Goal: Browse casually: Explore the website without a specific task or goal

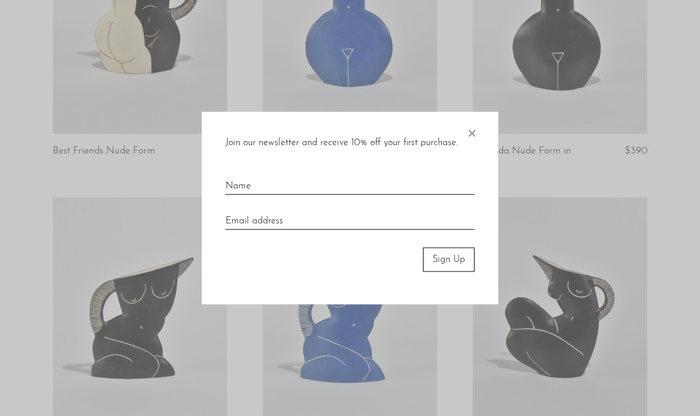
scroll to position [295, 0]
click at [472, 150] on span "×" at bounding box center [472, 131] width 12 height 38
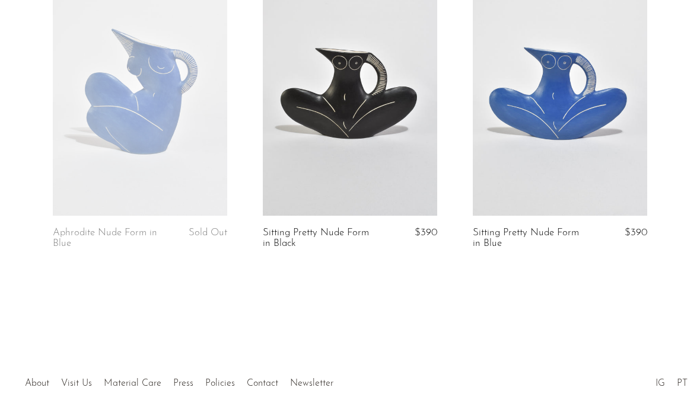
scroll to position [830, 0]
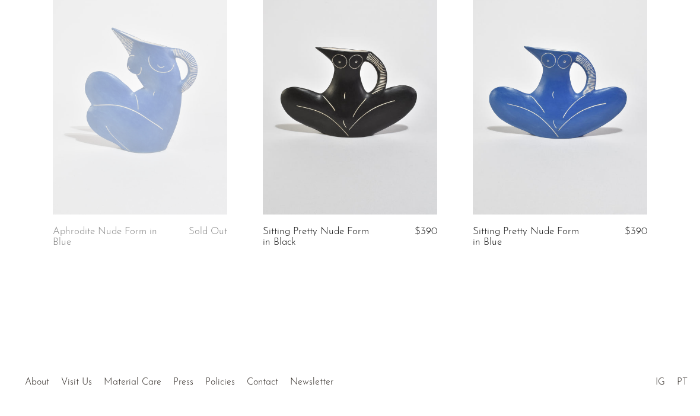
click at [37, 381] on link "About" at bounding box center [37, 382] width 24 height 9
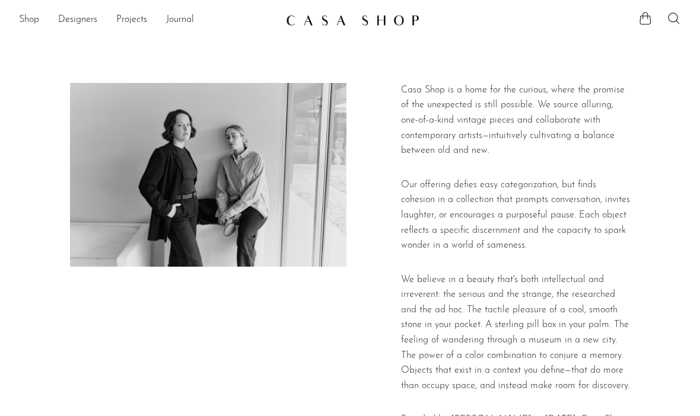
click at [30, 15] on link "Shop" at bounding box center [29, 19] width 20 height 15
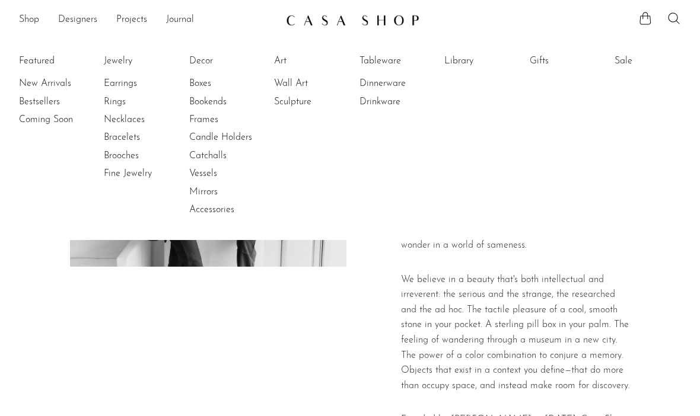
click at [205, 62] on link "Decor" at bounding box center [233, 61] width 89 height 13
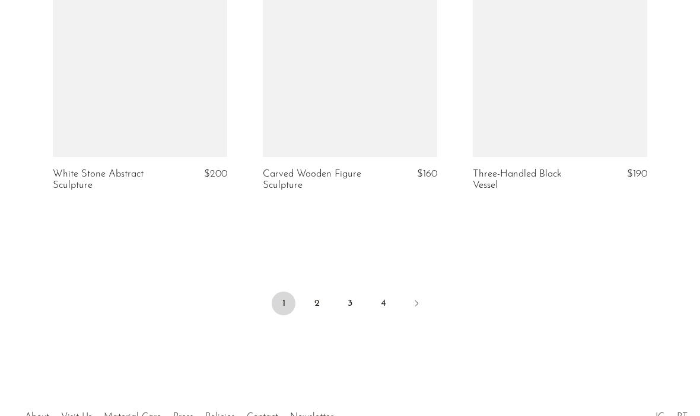
scroll to position [3578, 0]
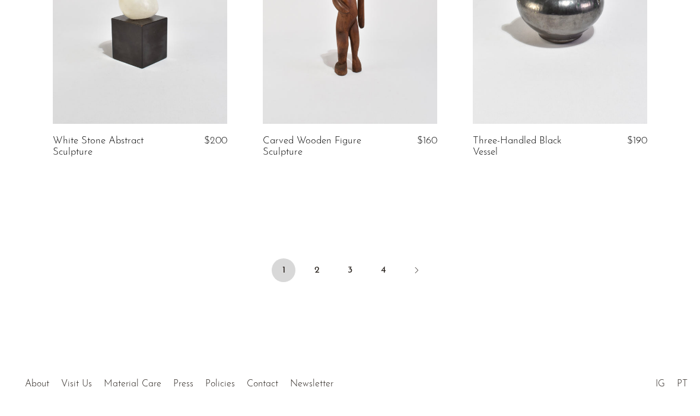
click at [318, 274] on link "2" at bounding box center [317, 271] width 24 height 24
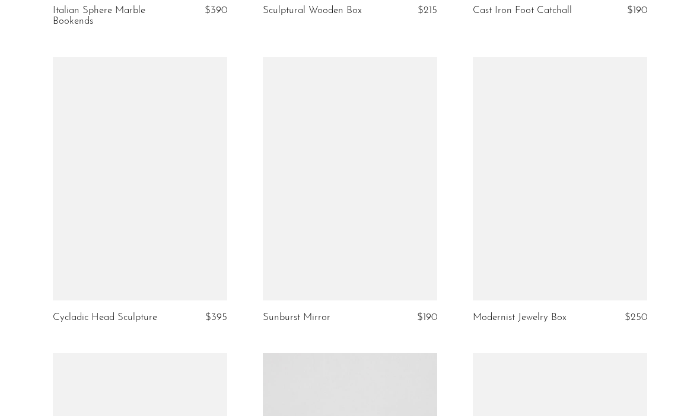
scroll to position [964, 0]
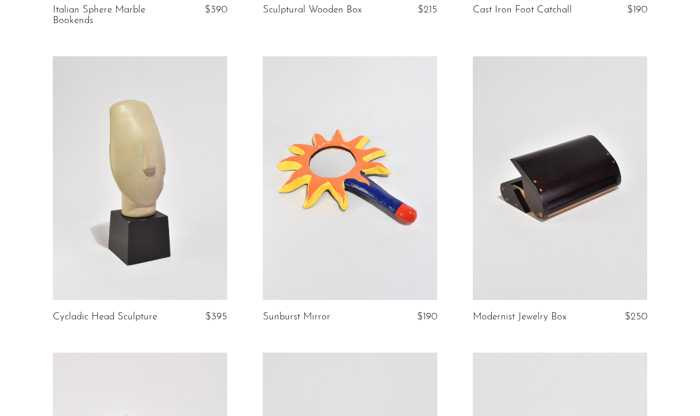
click at [556, 182] on link at bounding box center [560, 178] width 174 height 244
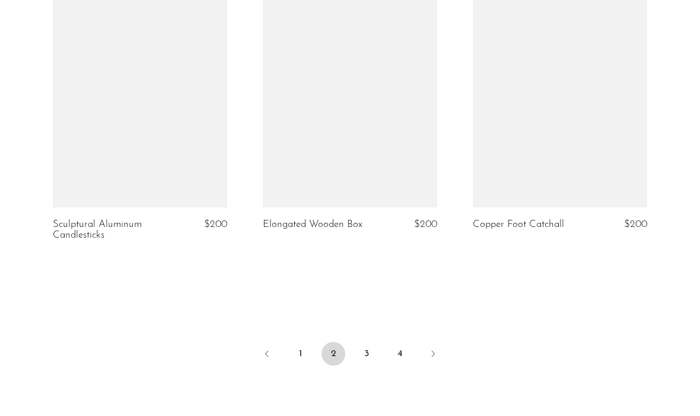
scroll to position [3463, 0]
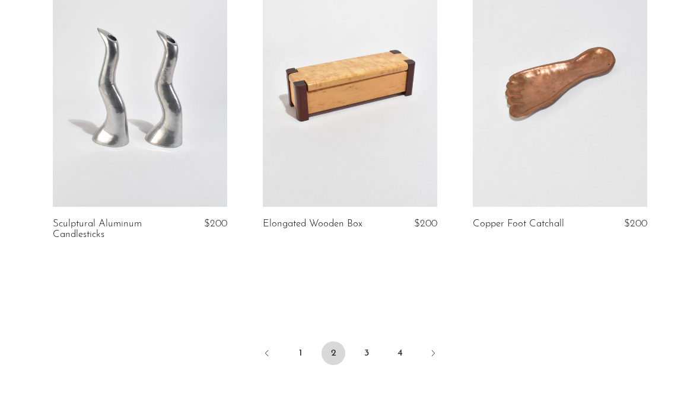
click at [368, 349] on link "3" at bounding box center [367, 354] width 24 height 24
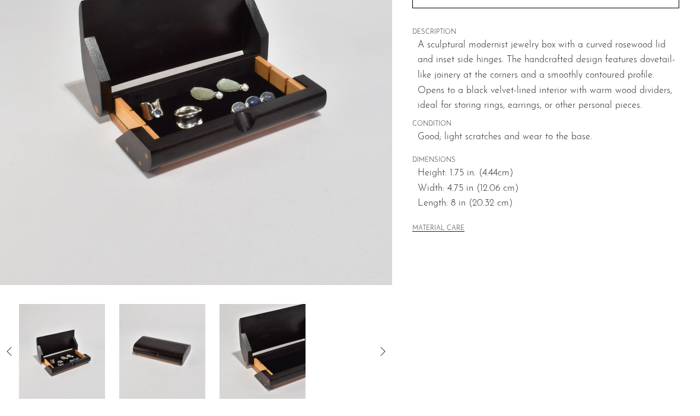
scroll to position [215, 0]
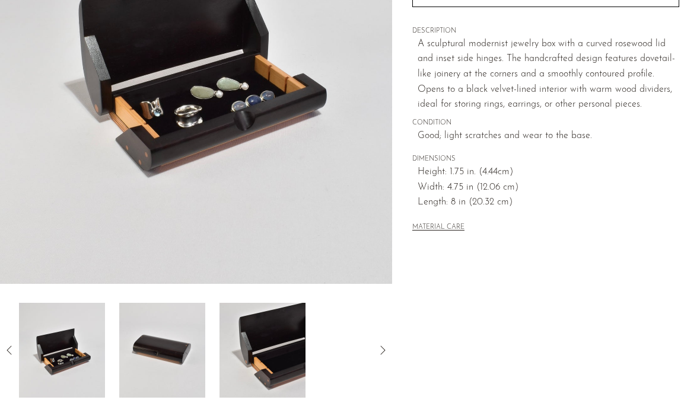
click at [152, 367] on img at bounding box center [162, 350] width 86 height 95
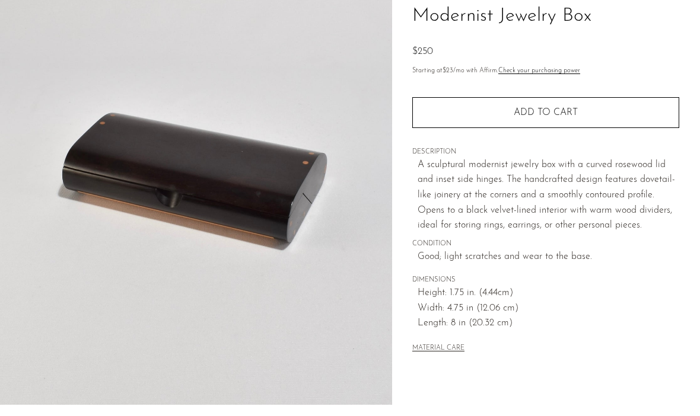
scroll to position [98, 0]
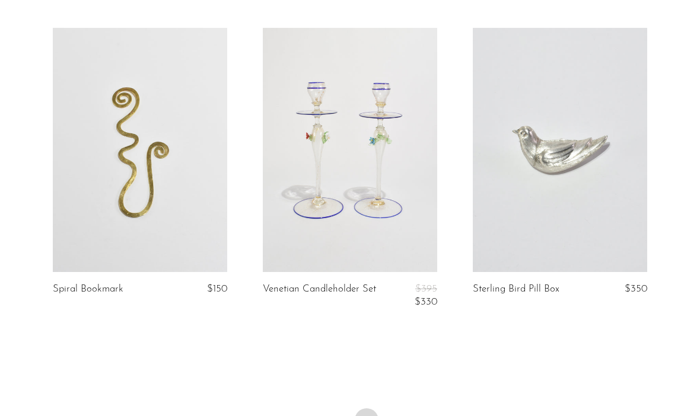
scroll to position [3444, 0]
click at [388, 413] on link "4" at bounding box center [400, 421] width 24 height 24
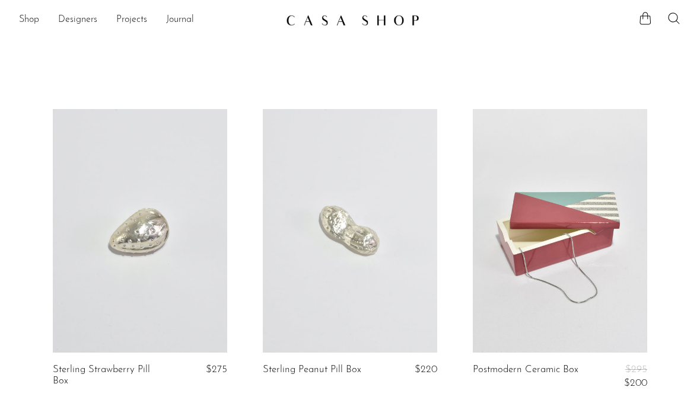
click at [28, 19] on link "Shop" at bounding box center [29, 19] width 20 height 15
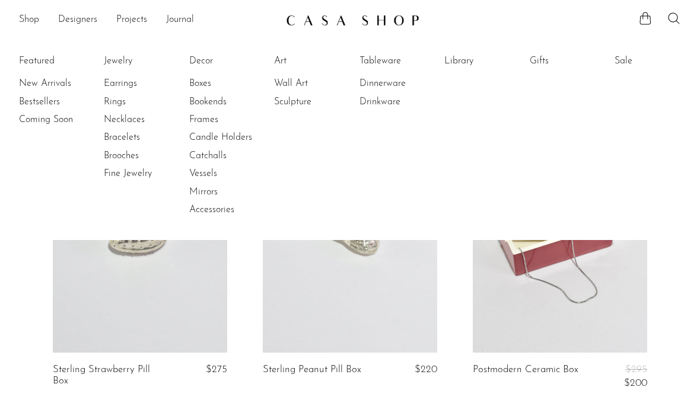
click at [454, 61] on link "Library" at bounding box center [488, 61] width 89 height 13
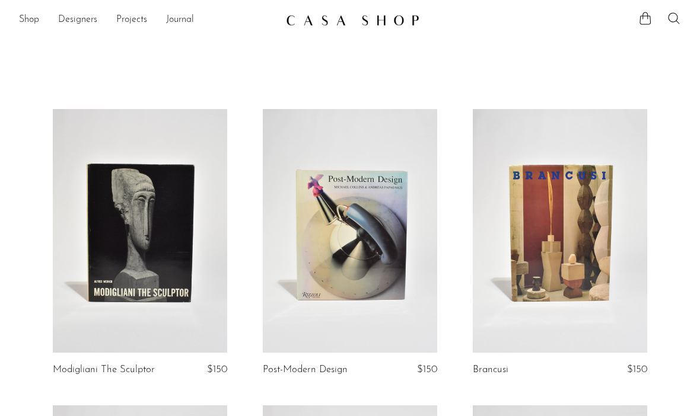
click at [30, 21] on link "Shop" at bounding box center [29, 19] width 20 height 15
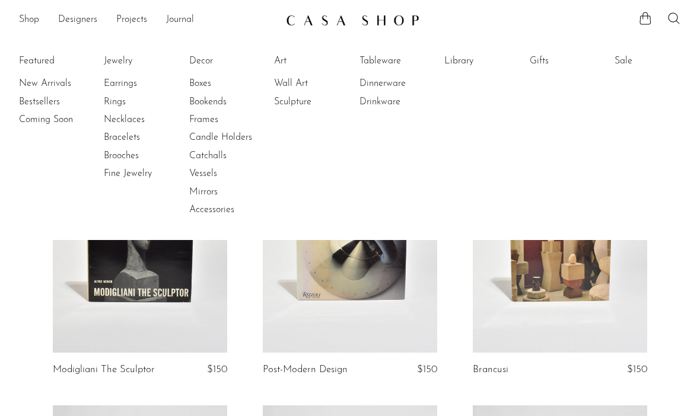
click at [378, 61] on link "Tableware" at bounding box center [403, 61] width 89 height 13
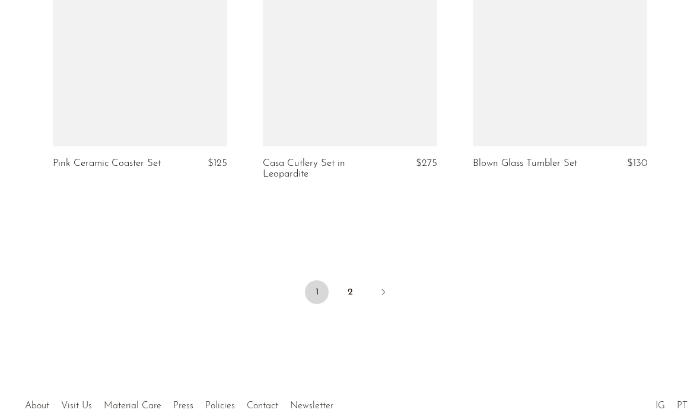
scroll to position [3571, 0]
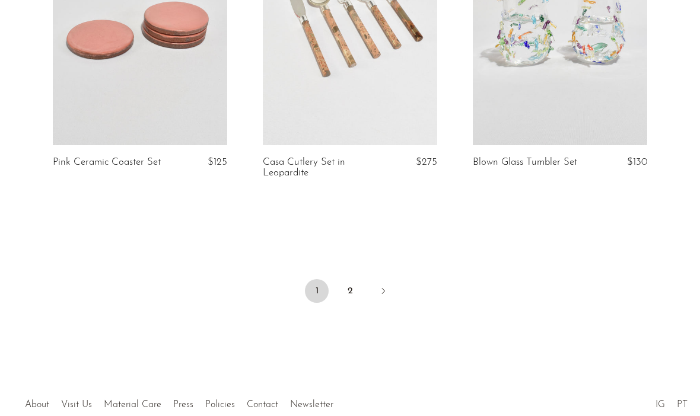
click at [352, 279] on link "2" at bounding box center [350, 291] width 24 height 24
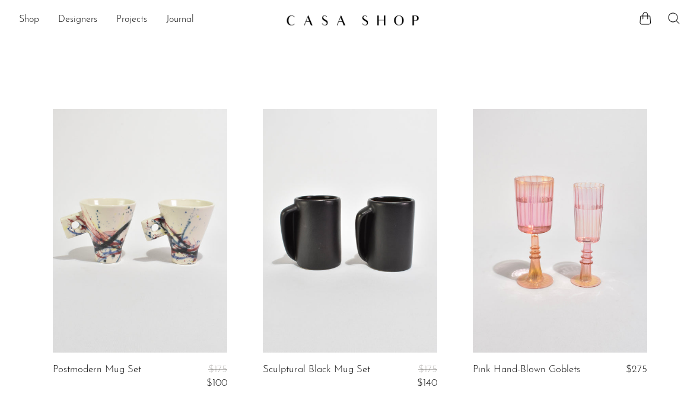
click at [31, 23] on link "Shop" at bounding box center [29, 19] width 20 height 15
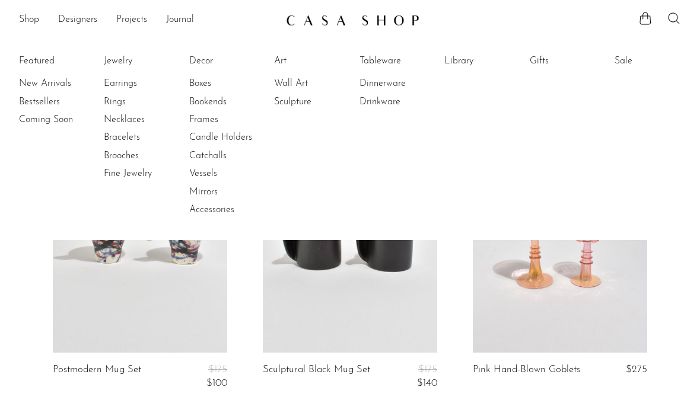
click at [122, 177] on link "Fine Jewelry" at bounding box center [148, 173] width 89 height 13
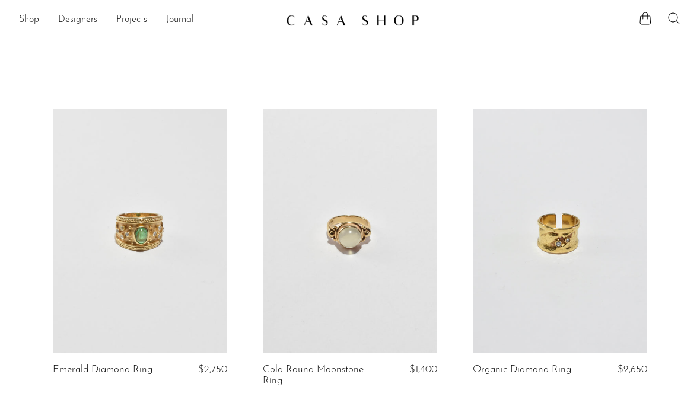
click at [73, 26] on link "Designers" at bounding box center [77, 19] width 39 height 15
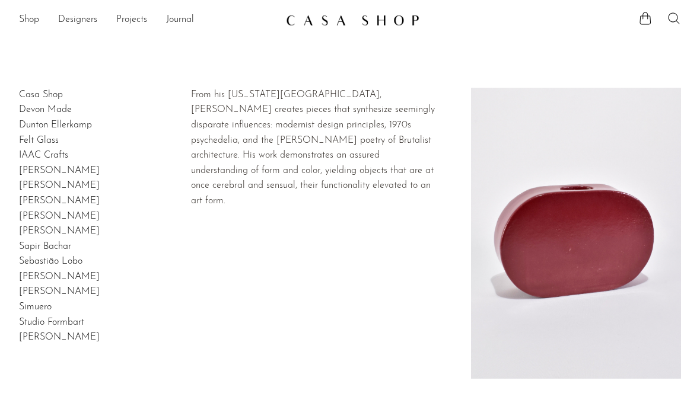
click at [30, 273] on link "[PERSON_NAME]" at bounding box center [59, 276] width 81 height 9
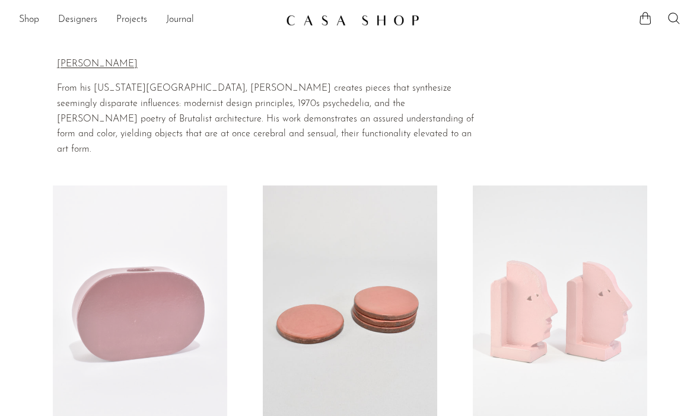
click at [73, 23] on link "Designers" at bounding box center [77, 19] width 39 height 15
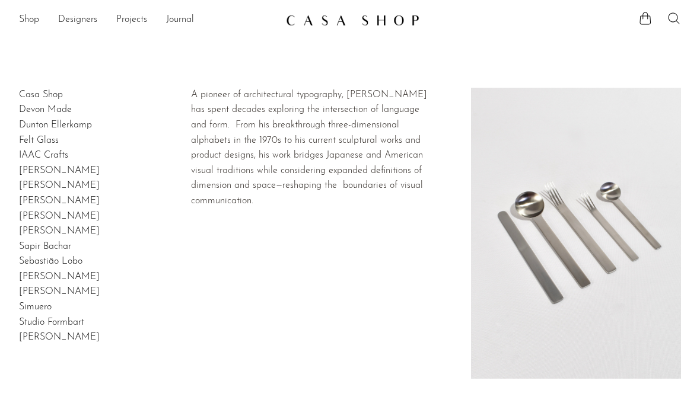
click at [39, 318] on link "Studio Formbart" at bounding box center [51, 322] width 65 height 9
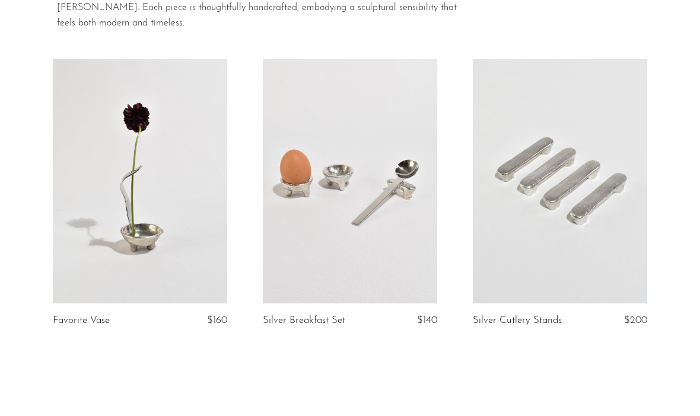
scroll to position [91, 0]
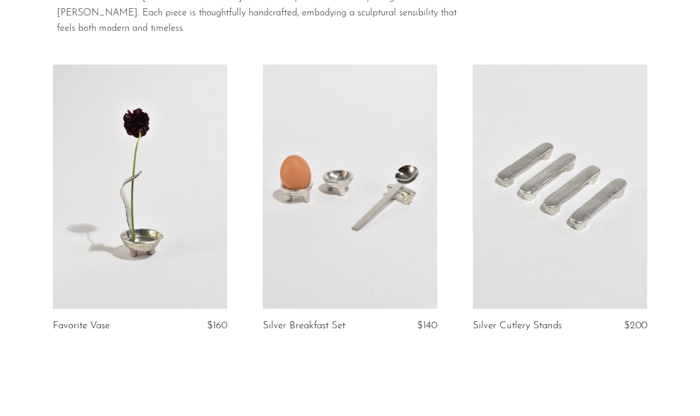
click at [120, 223] on link at bounding box center [140, 187] width 174 height 244
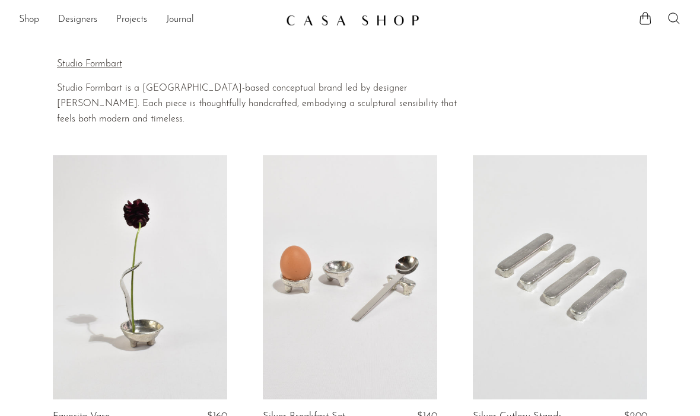
scroll to position [132, 0]
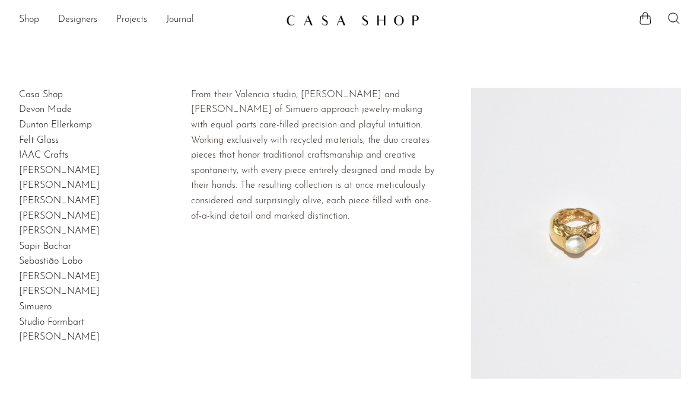
click at [31, 291] on link "[PERSON_NAME]" at bounding box center [59, 291] width 81 height 9
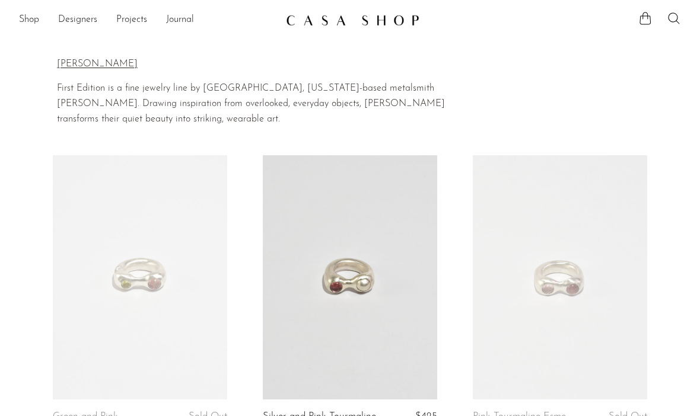
click at [68, 20] on link "Designers" at bounding box center [77, 19] width 39 height 15
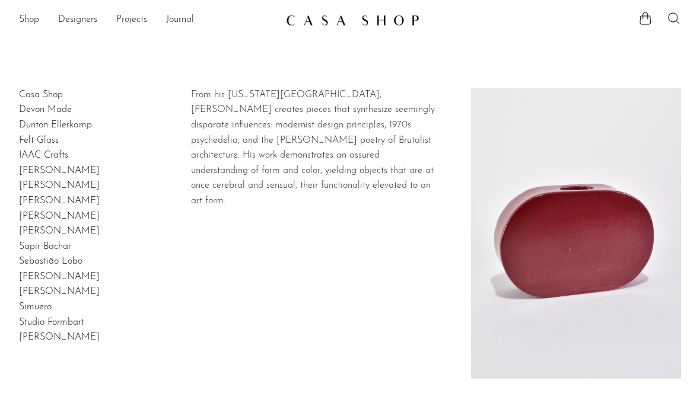
click at [26, 257] on link "Sebastião Lobo" at bounding box center [50, 261] width 63 height 9
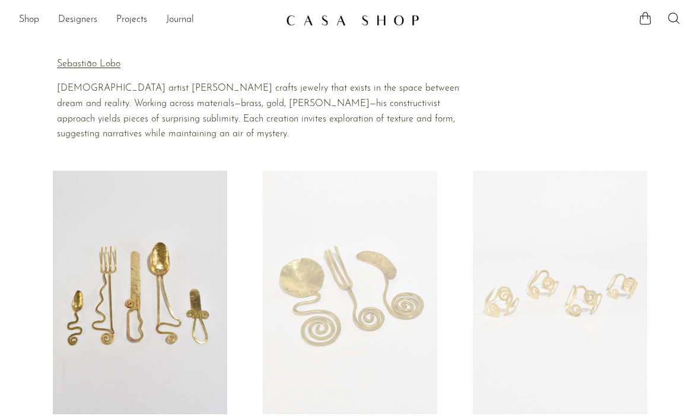
click at [67, 19] on link "Designers" at bounding box center [77, 19] width 39 height 15
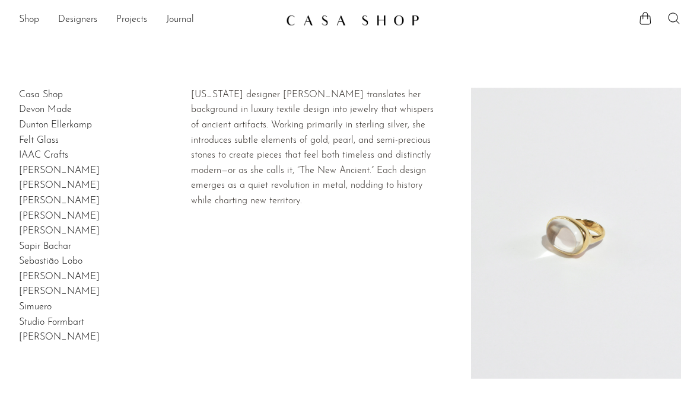
click at [31, 228] on link "[PERSON_NAME]" at bounding box center [59, 231] width 81 height 9
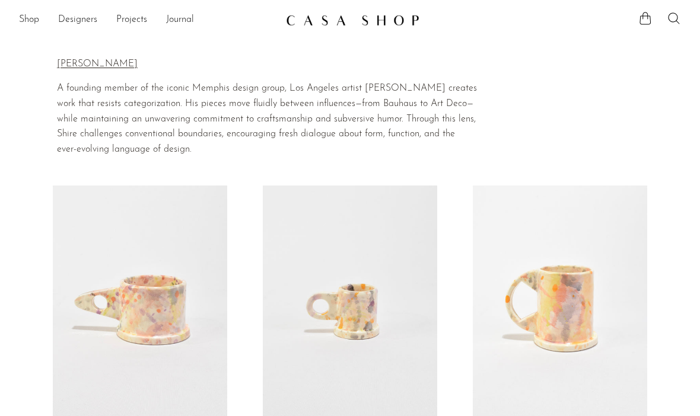
click at [71, 21] on link "Designers" at bounding box center [77, 19] width 39 height 15
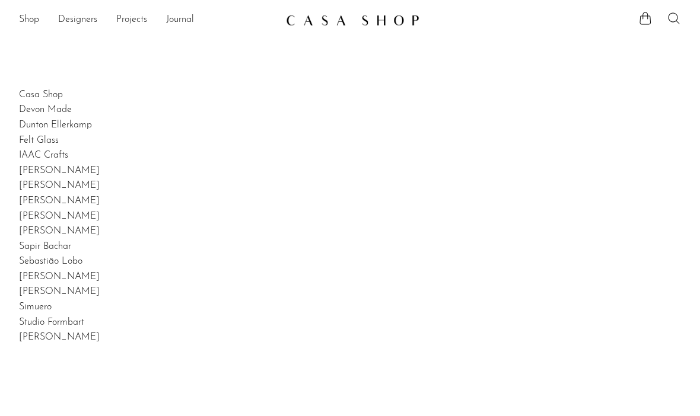
click at [75, 21] on link "Designers" at bounding box center [77, 19] width 39 height 15
click at [69, 27] on link "Designers" at bounding box center [77, 19] width 39 height 15
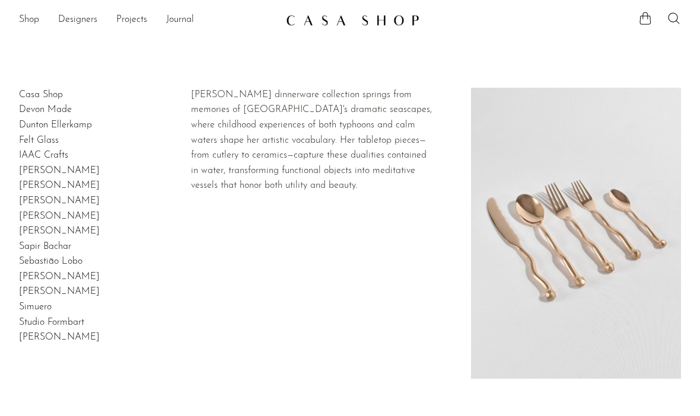
click at [30, 166] on link "[PERSON_NAME]" at bounding box center [59, 170] width 81 height 9
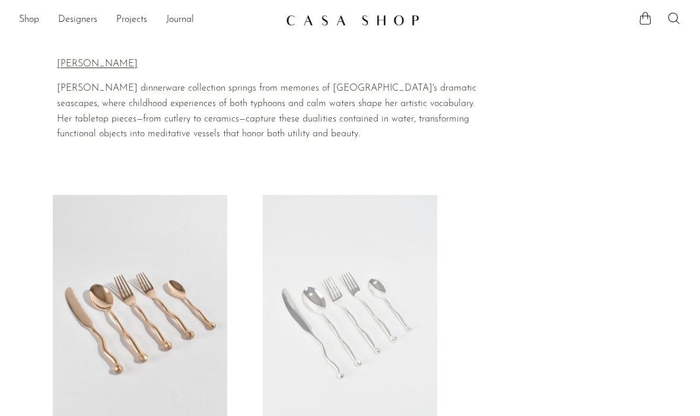
click at [69, 22] on link "Designers" at bounding box center [77, 19] width 39 height 15
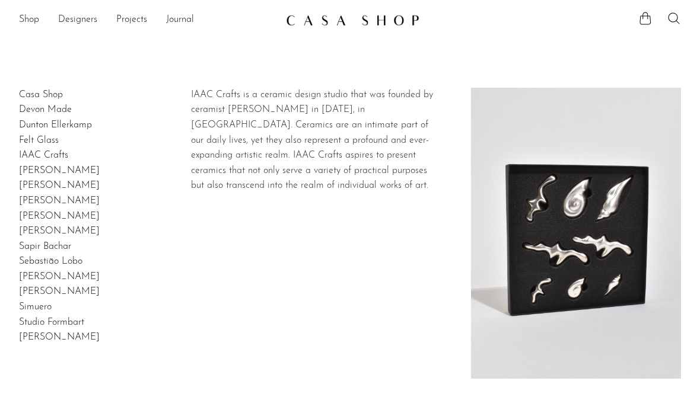
click at [33, 136] on link "Felt Glass" at bounding box center [39, 140] width 40 height 9
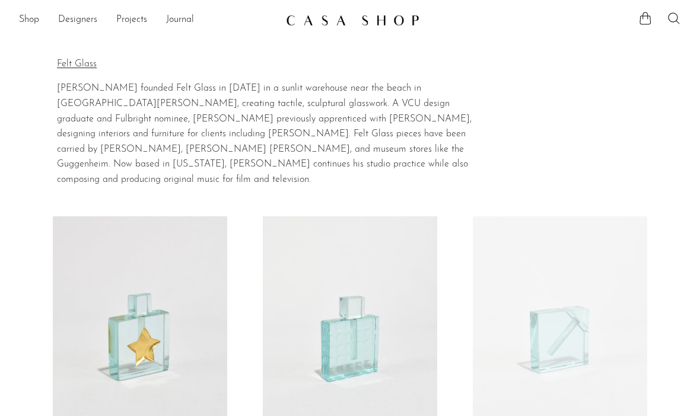
click at [26, 21] on link "Shop" at bounding box center [29, 19] width 20 height 15
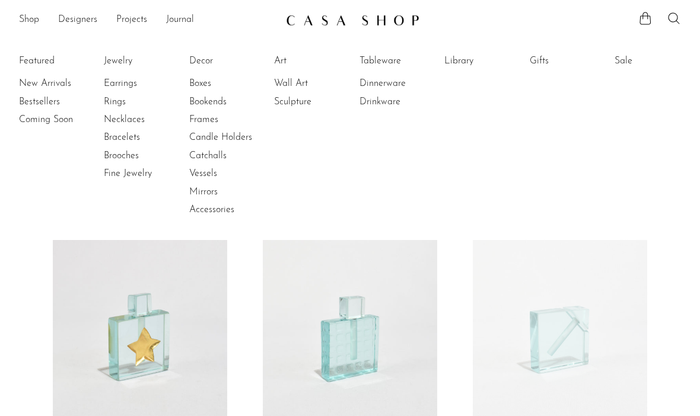
click at [82, 23] on link "Designers" at bounding box center [77, 19] width 39 height 15
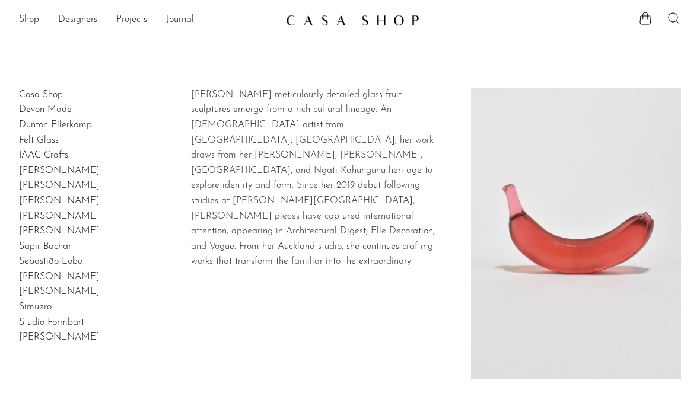
click at [32, 108] on link "Devon Made" at bounding box center [45, 109] width 53 height 9
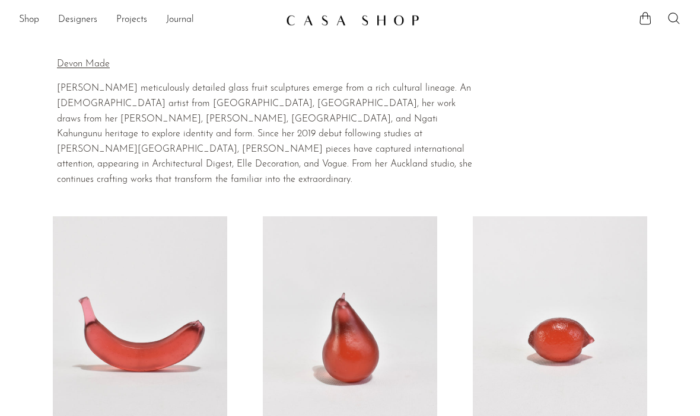
click at [80, 24] on link "Designers" at bounding box center [77, 19] width 39 height 15
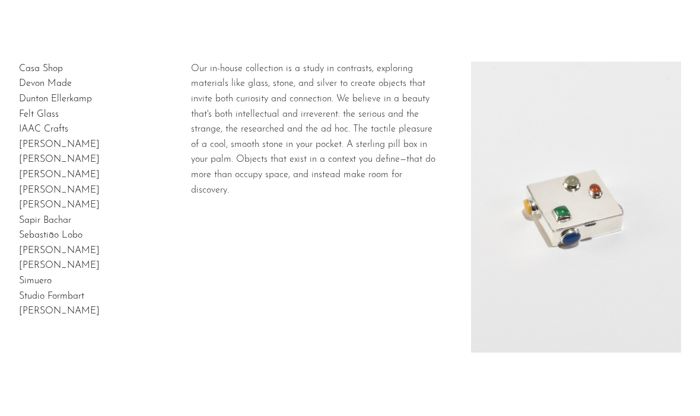
scroll to position [28, 0]
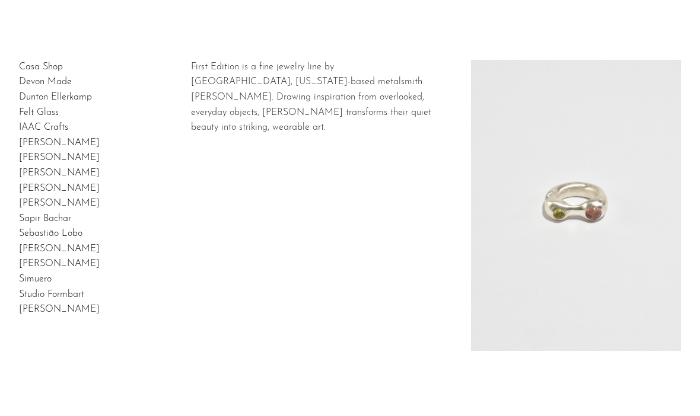
click at [36, 263] on link "[PERSON_NAME]" at bounding box center [59, 263] width 81 height 9
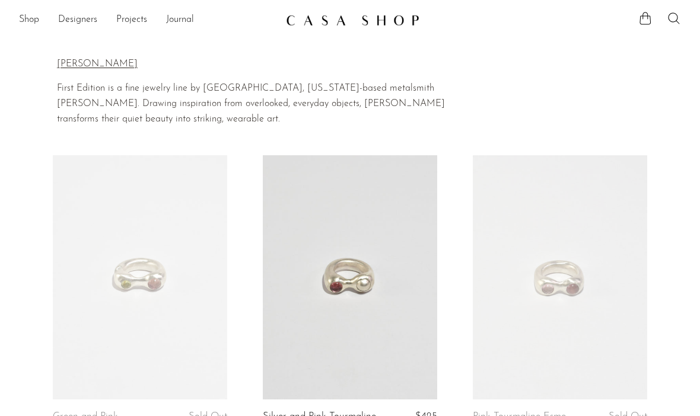
click at [69, 23] on link "Designers" at bounding box center [77, 19] width 39 height 15
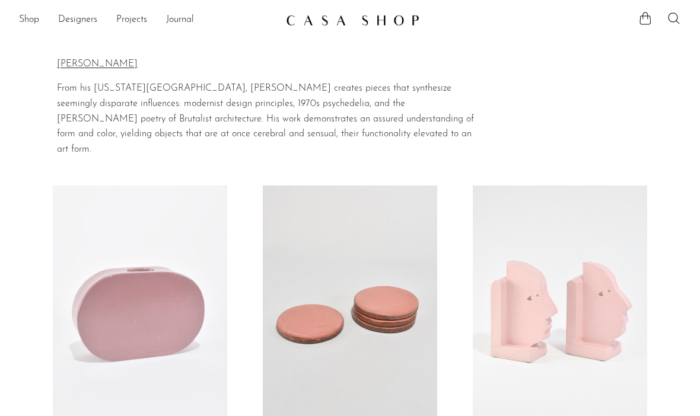
click at [76, 19] on link "Designers" at bounding box center [77, 19] width 39 height 15
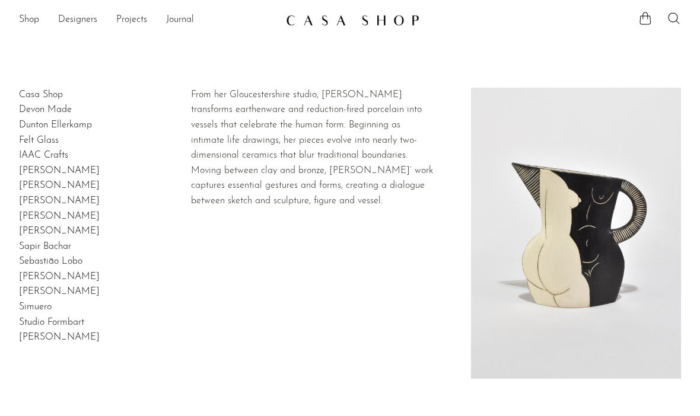
click at [28, 20] on link "Shop" at bounding box center [29, 19] width 20 height 15
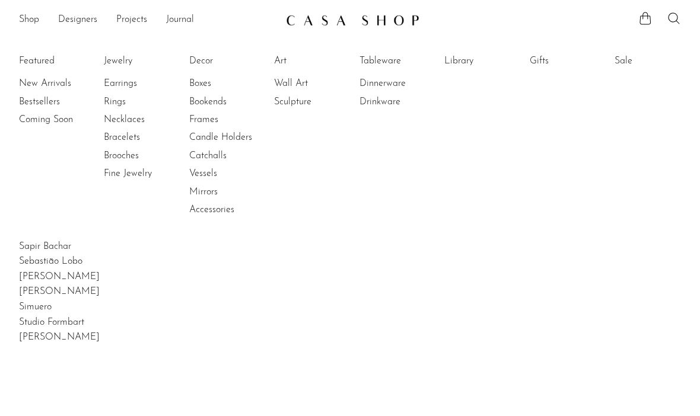
click at [37, 123] on link "Coming Soon" at bounding box center [63, 119] width 89 height 13
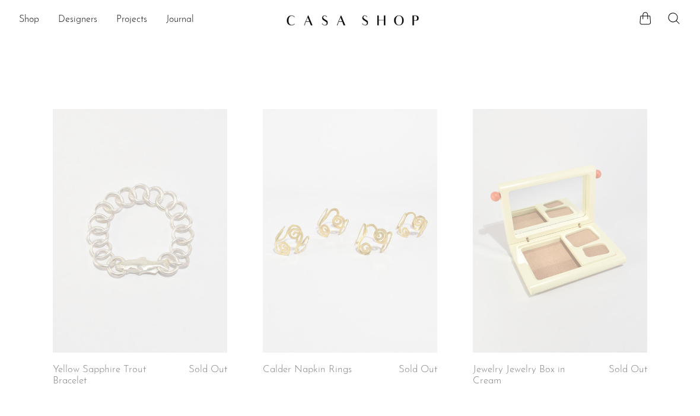
click at [20, 18] on link "Shop" at bounding box center [29, 19] width 20 height 15
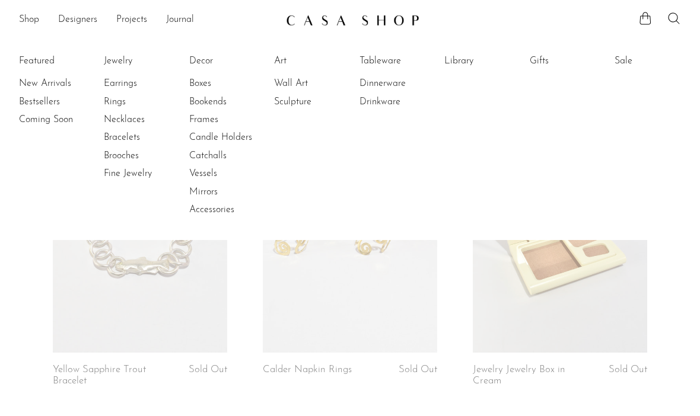
click at [37, 104] on link "Bestsellers" at bounding box center [63, 101] width 89 height 13
click at [27, 59] on li "Featured New Arrivals Bestsellers Coming Soon" at bounding box center [52, 136] width 66 height 172
click at [32, 58] on li "Featured New Arrivals Bestsellers Coming Soon" at bounding box center [52, 136] width 66 height 172
click at [27, 79] on link "New Arrivals" at bounding box center [63, 83] width 89 height 13
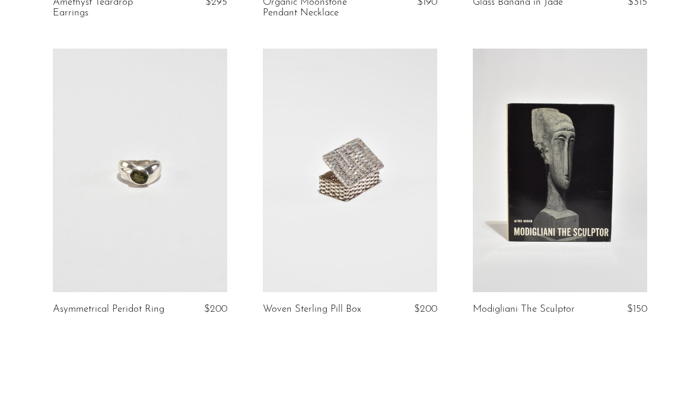
scroll to position [3389, 0]
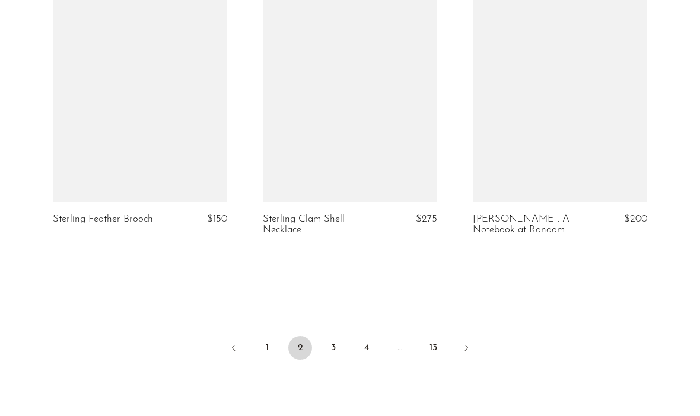
scroll to position [3511, 0]
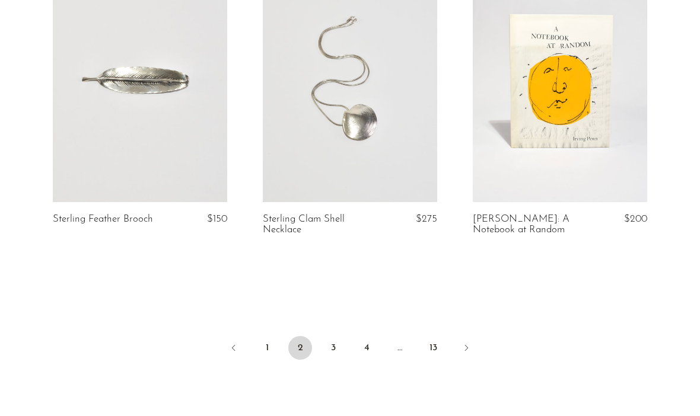
click at [332, 350] on link "3" at bounding box center [333, 348] width 24 height 24
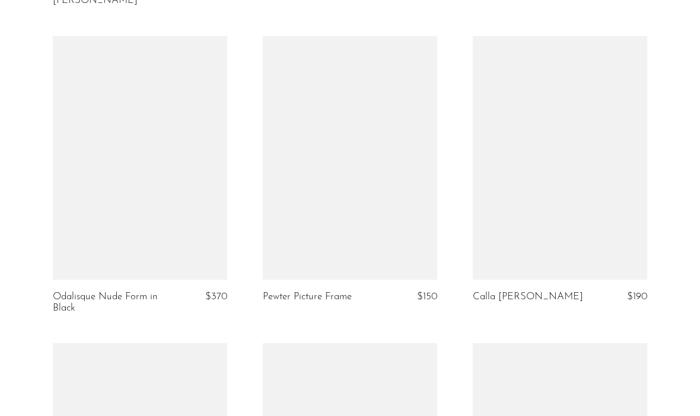
scroll to position [2813, 0]
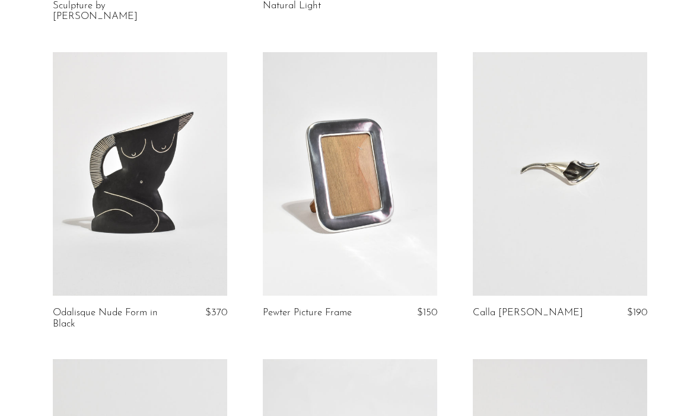
click at [111, 188] on link at bounding box center [140, 174] width 174 height 244
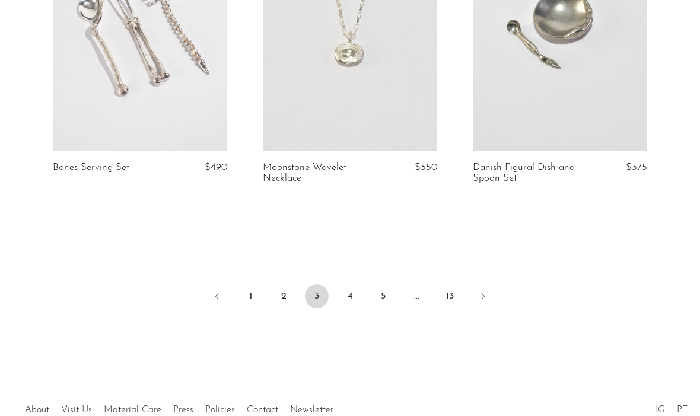
scroll to position [3578, 0]
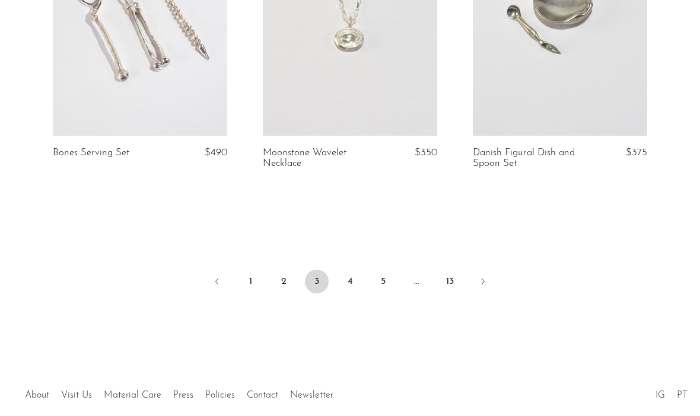
click at [346, 272] on link "4" at bounding box center [350, 282] width 24 height 24
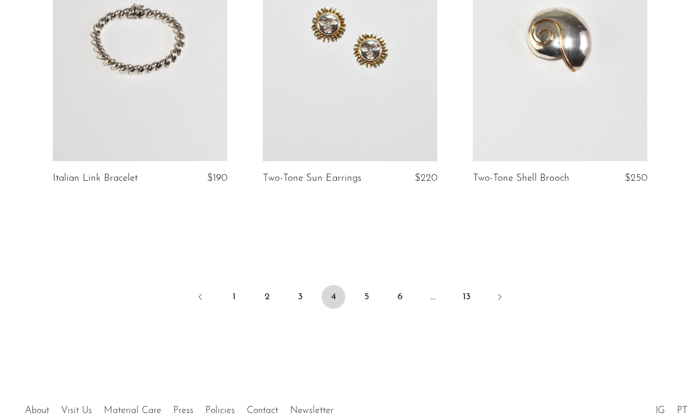
scroll to position [3557, 0]
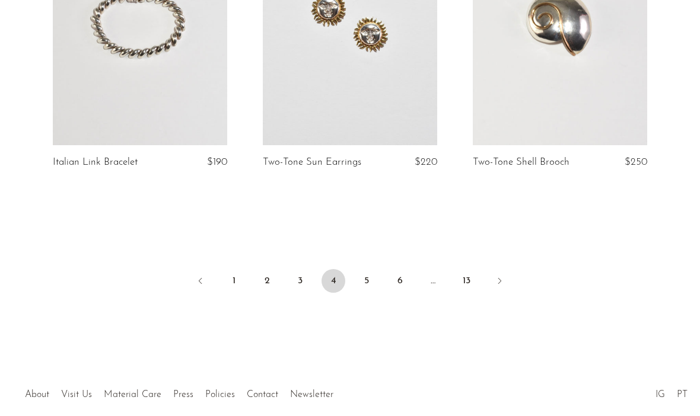
click at [377, 269] on link "5" at bounding box center [367, 281] width 24 height 24
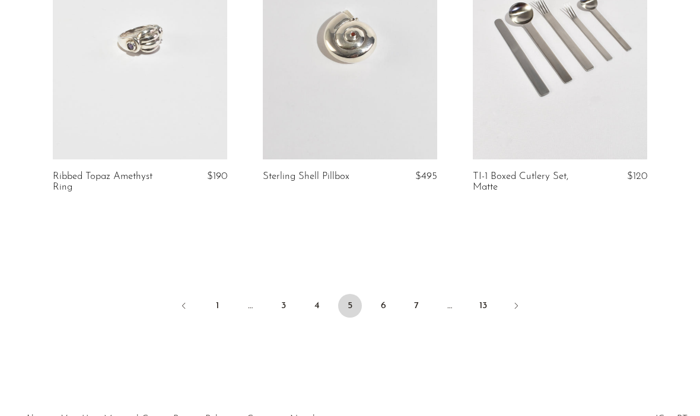
scroll to position [3540, 0]
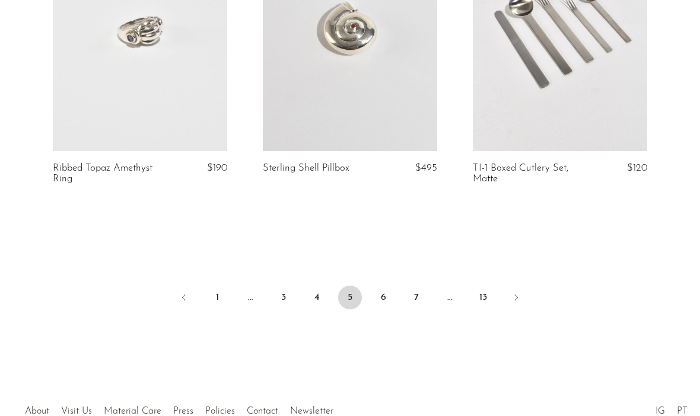
click at [380, 288] on link "6" at bounding box center [383, 298] width 24 height 24
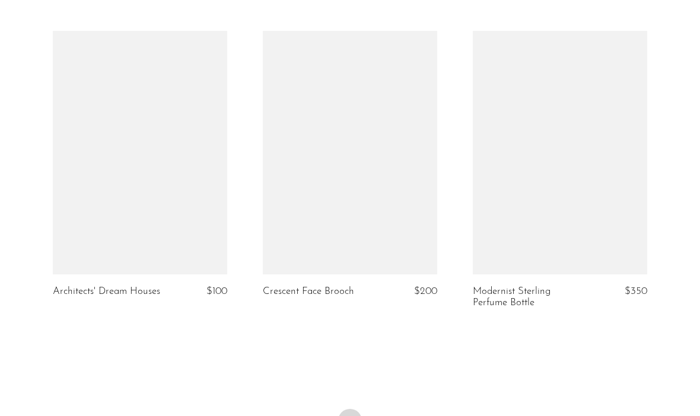
scroll to position [3462, 0]
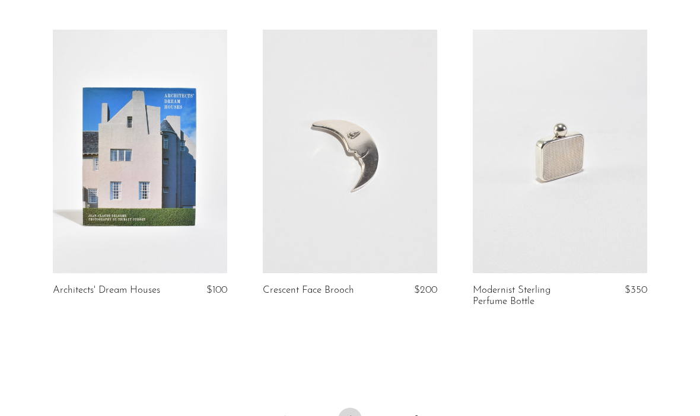
click at [380, 410] on link "7" at bounding box center [383, 420] width 24 height 24
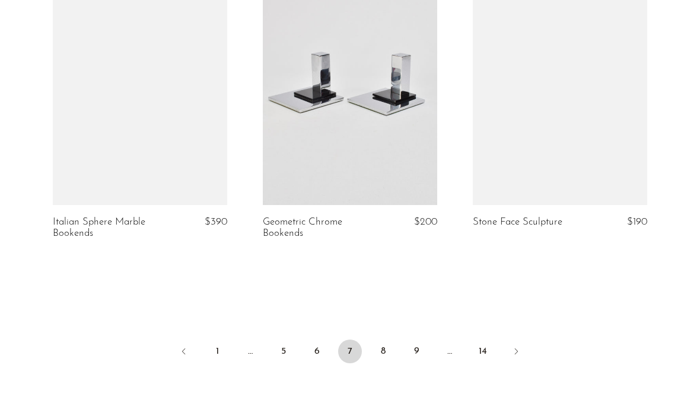
scroll to position [3475, 0]
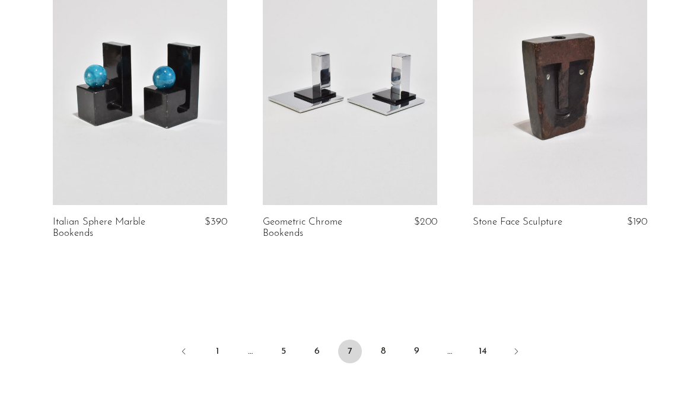
click at [313, 340] on link "6" at bounding box center [317, 352] width 24 height 24
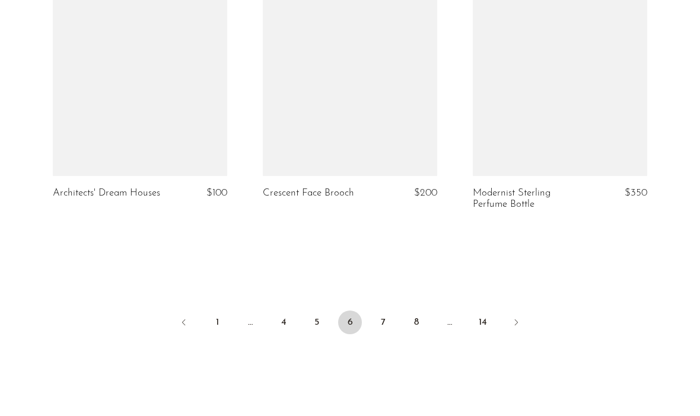
scroll to position [3610, 0]
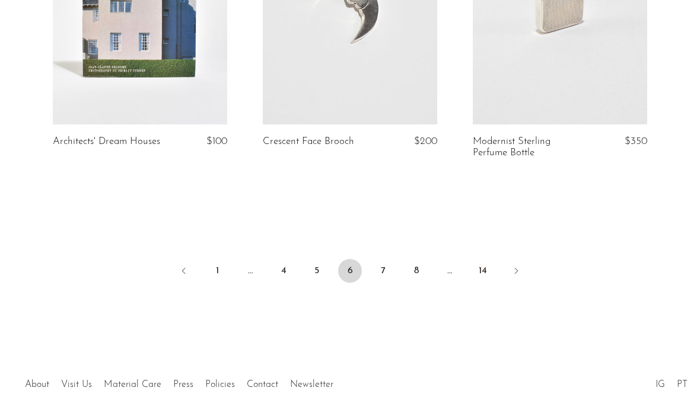
click at [413, 263] on link "8" at bounding box center [416, 271] width 24 height 24
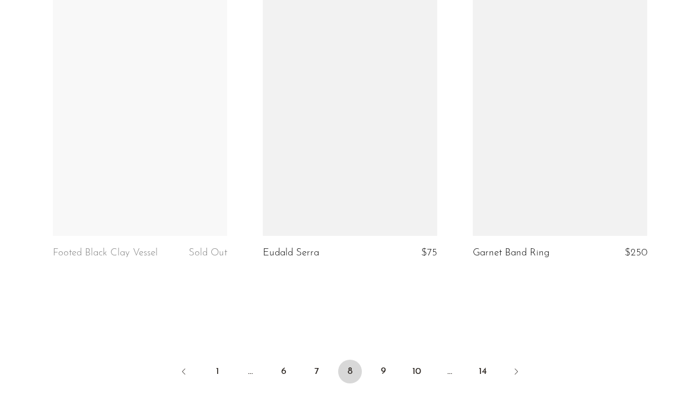
scroll to position [3465, 0]
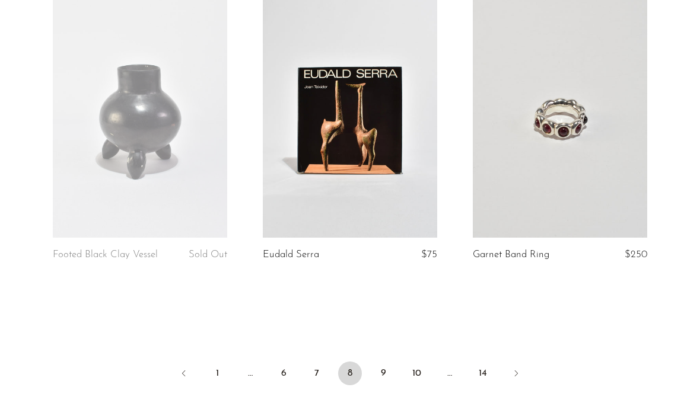
click at [384, 366] on link "9" at bounding box center [383, 374] width 24 height 24
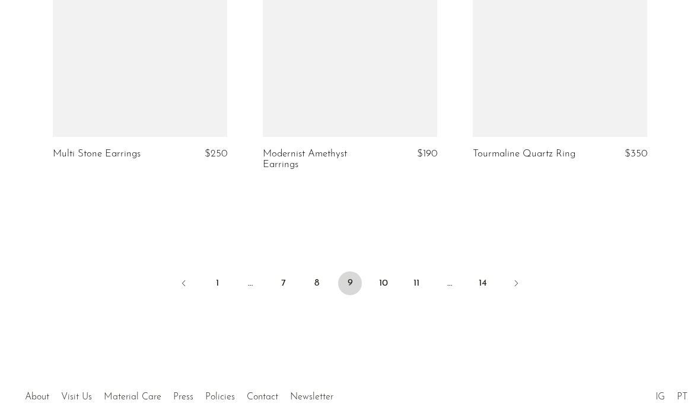
scroll to position [3533, 0]
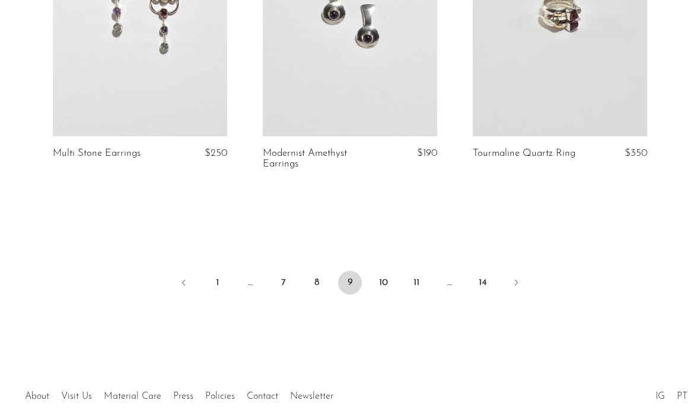
click at [382, 282] on link "10" at bounding box center [383, 283] width 24 height 24
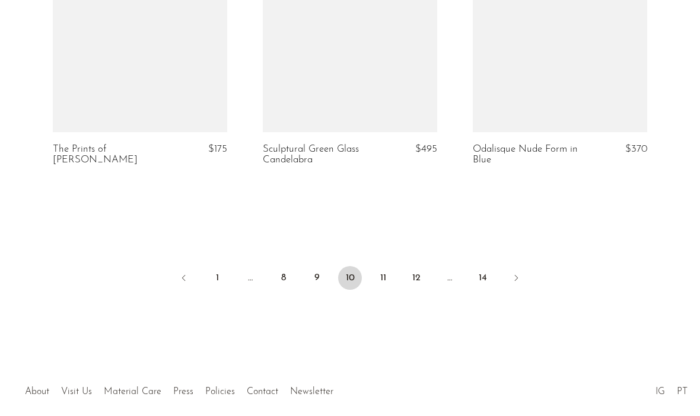
scroll to position [3589, 0]
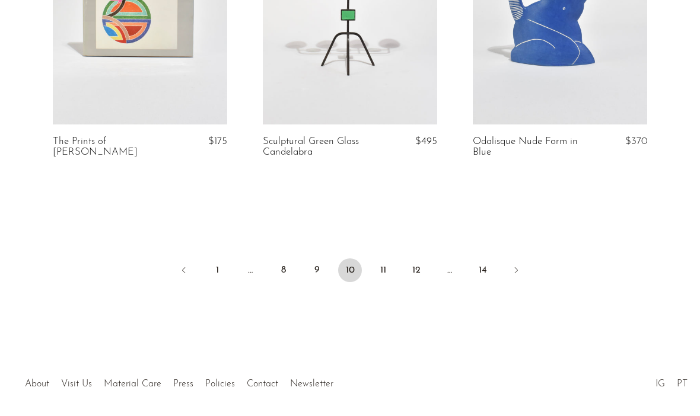
click at [383, 264] on link "11" at bounding box center [383, 271] width 24 height 24
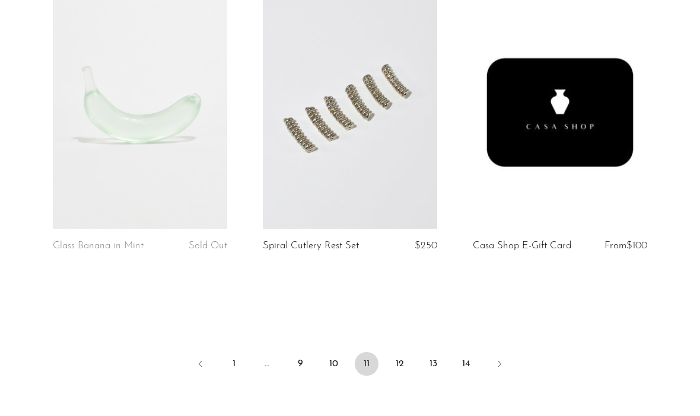
scroll to position [3461, 0]
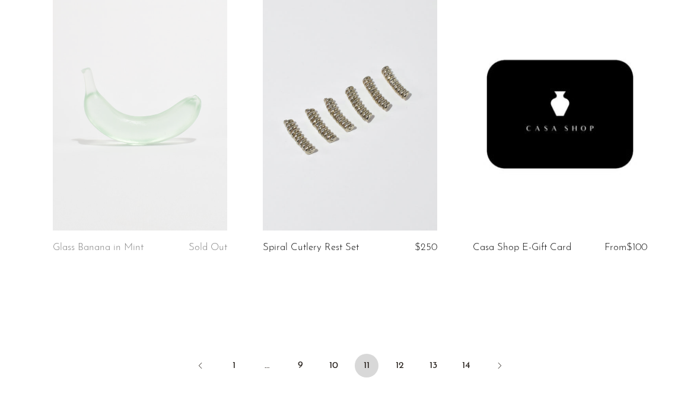
click at [403, 361] on link "12" at bounding box center [400, 366] width 24 height 24
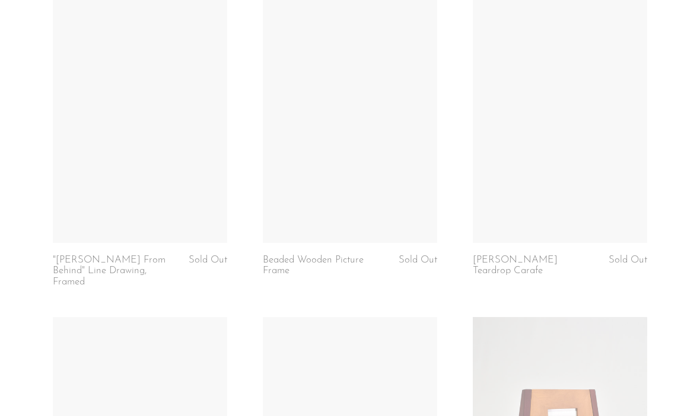
scroll to position [2855, 0]
